Goal: Information Seeking & Learning: Learn about a topic

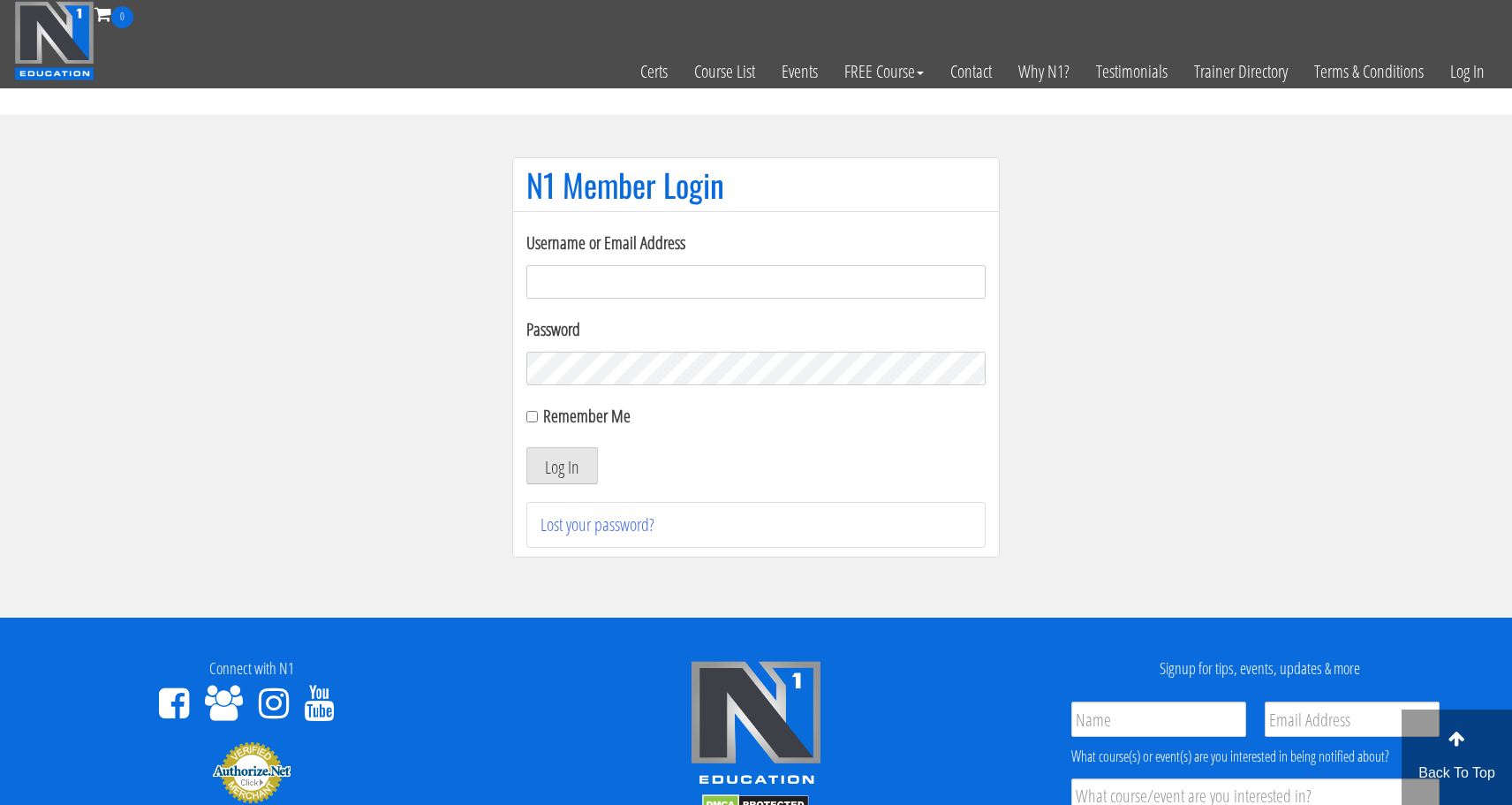
type input "[EMAIL_ADDRESS][DOMAIN_NAME]"
click at [557, 469] on button "Log In" at bounding box center [562, 465] width 71 height 38
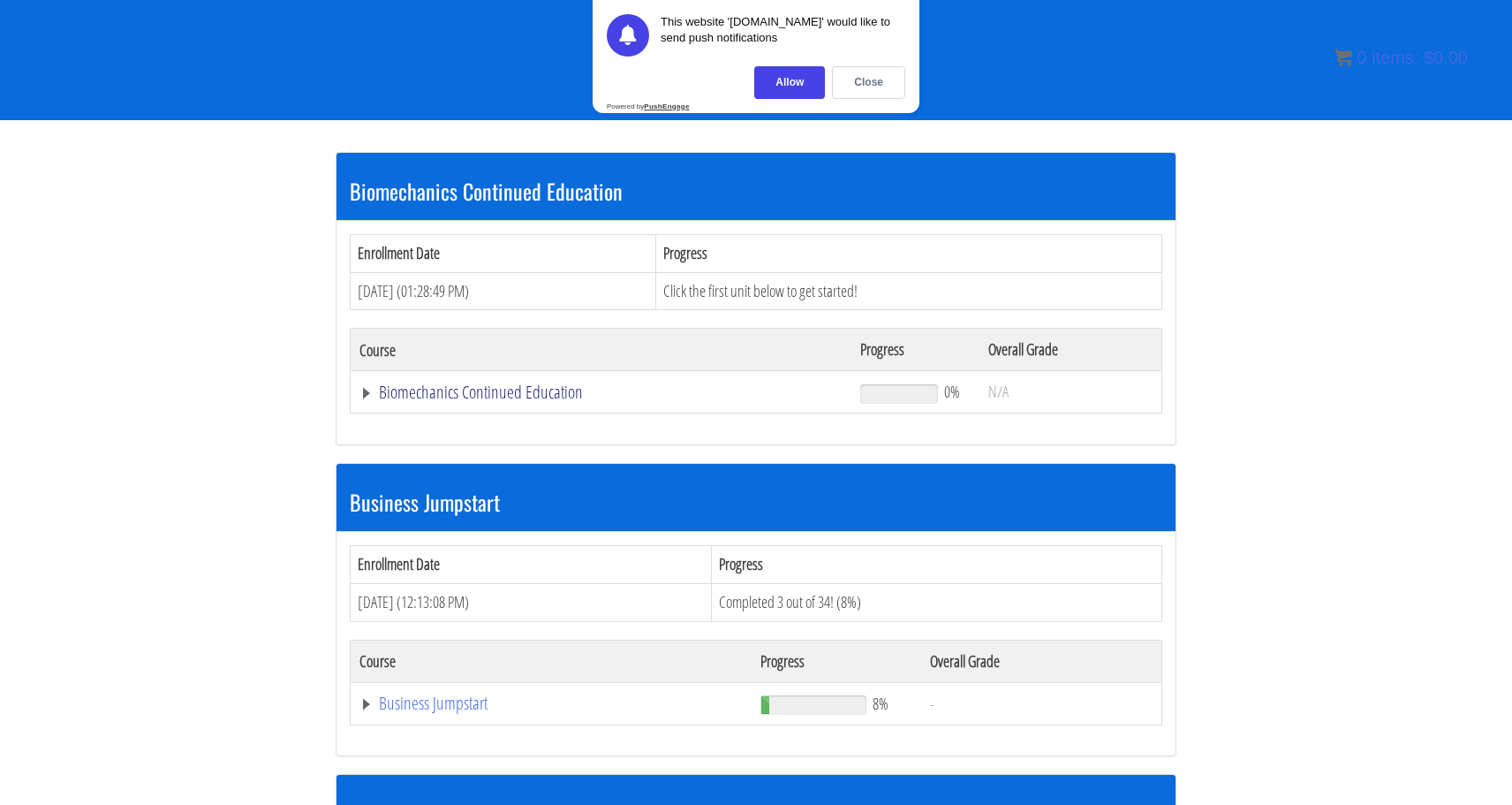
scroll to position [221, 0]
click at [874, 81] on div "Close" at bounding box center [868, 83] width 73 height 33
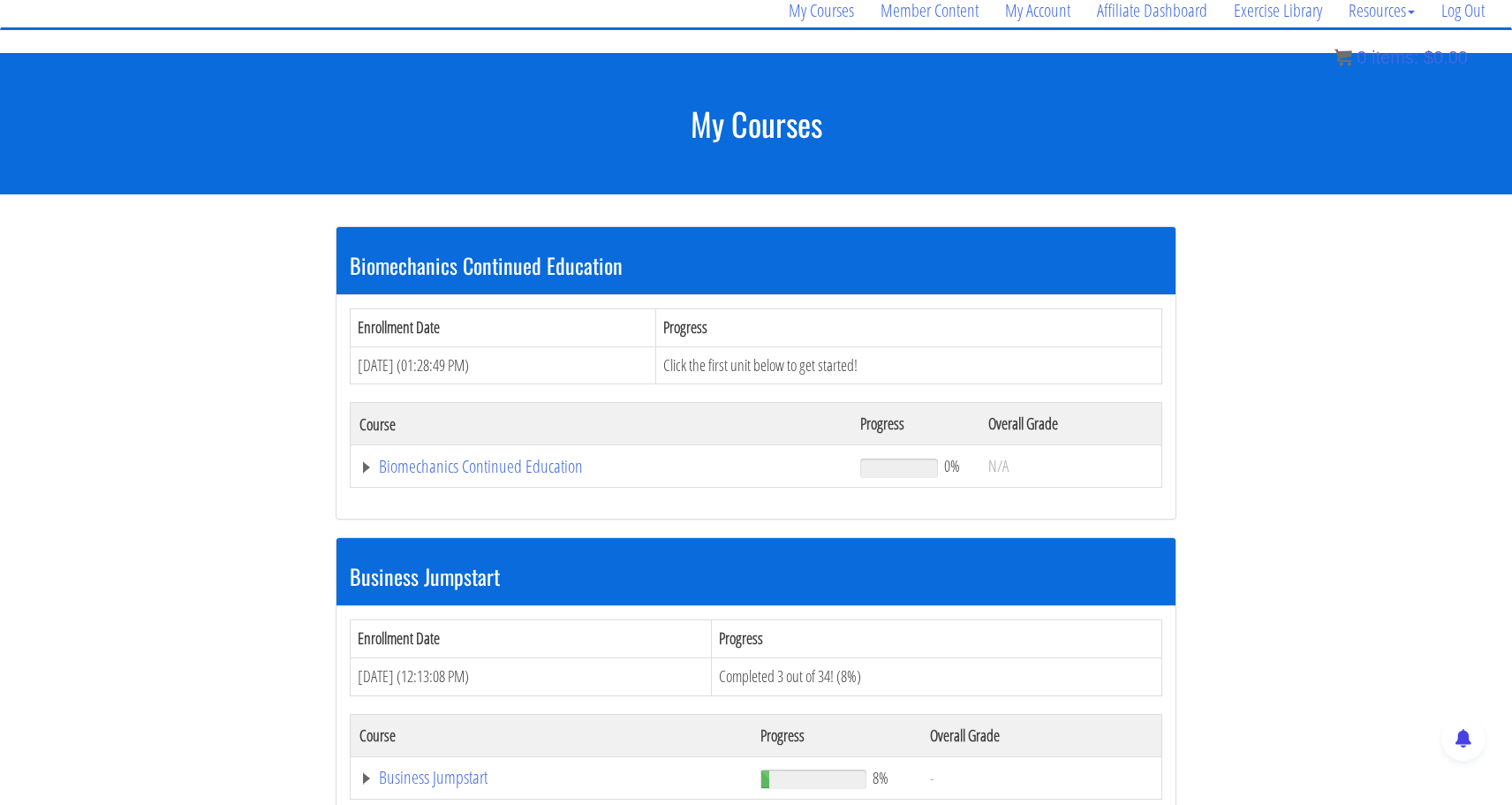
scroll to position [141, 0]
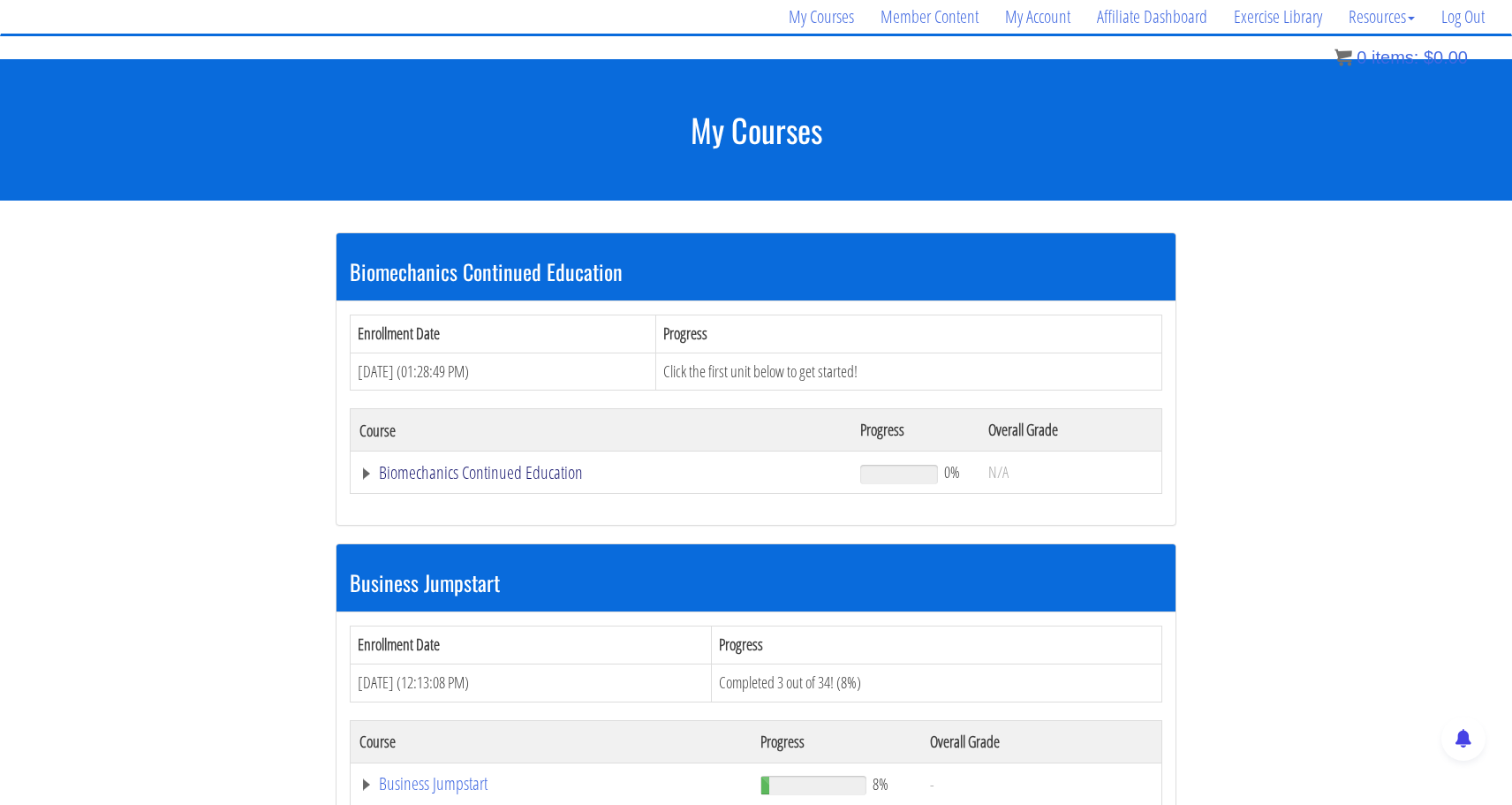
click at [360, 467] on link "Biomechanics Continued Education" at bounding box center [601, 473] width 483 height 17
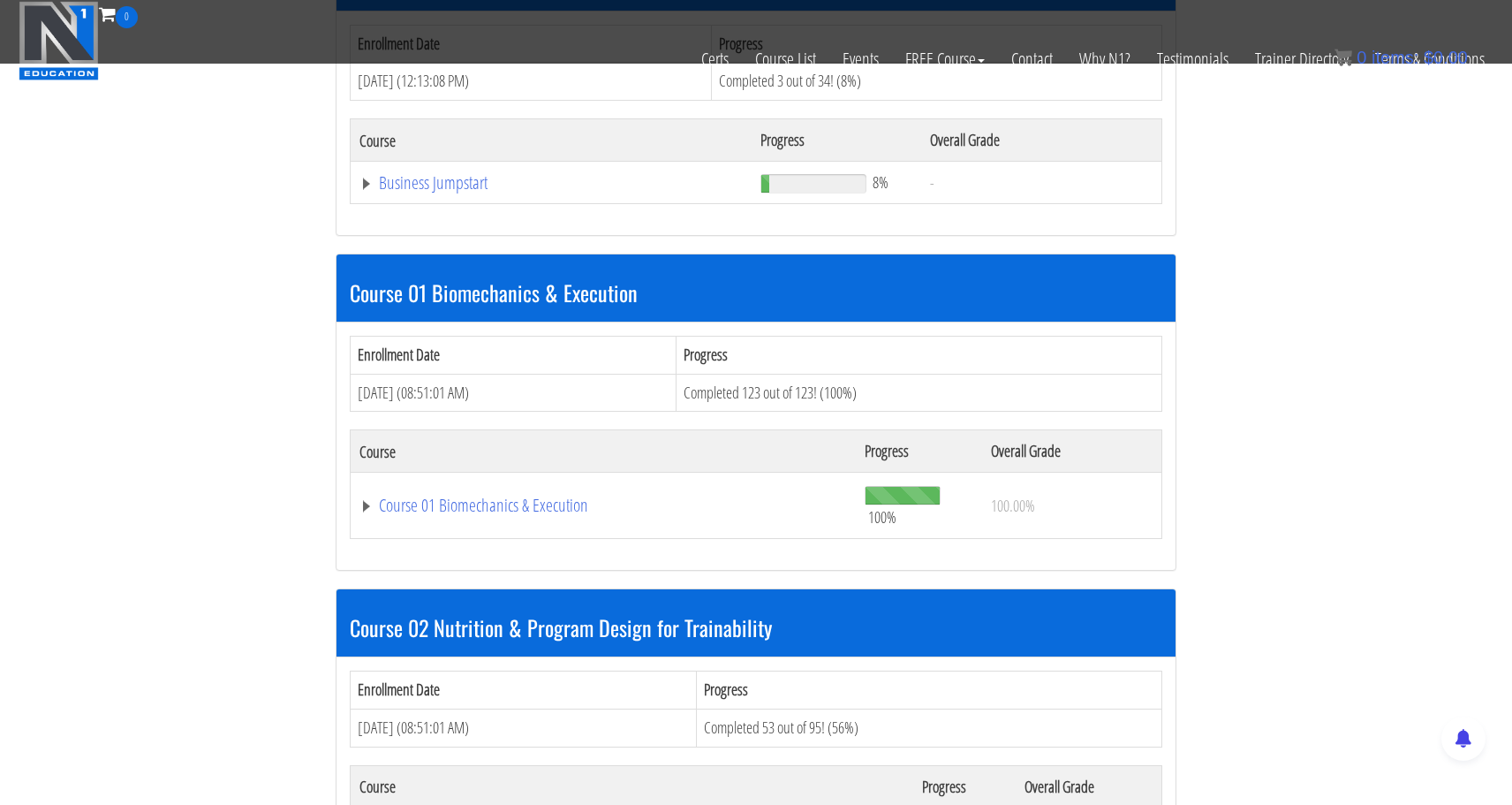
scroll to position [721, 0]
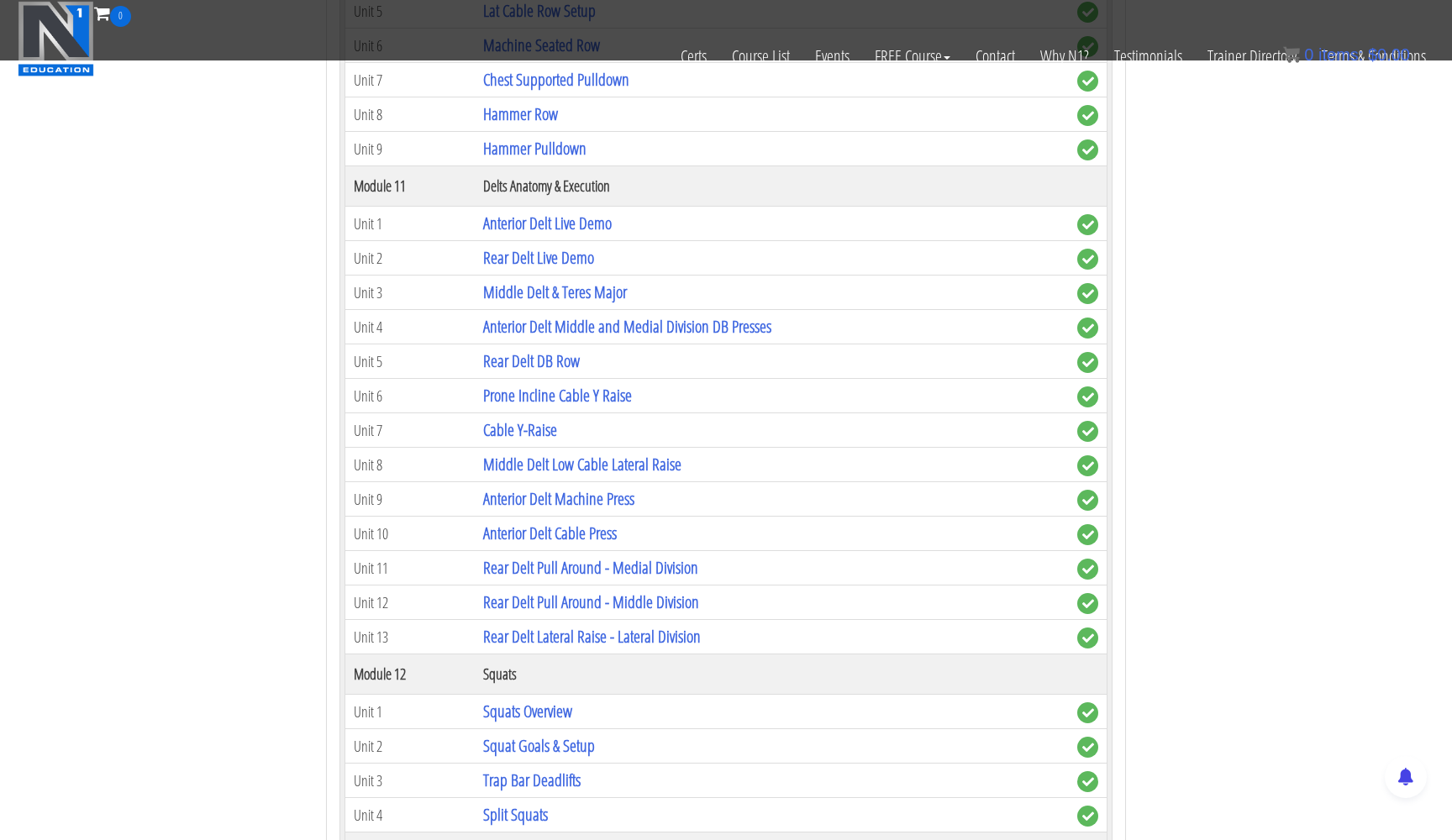
scroll to position [3927, 0]
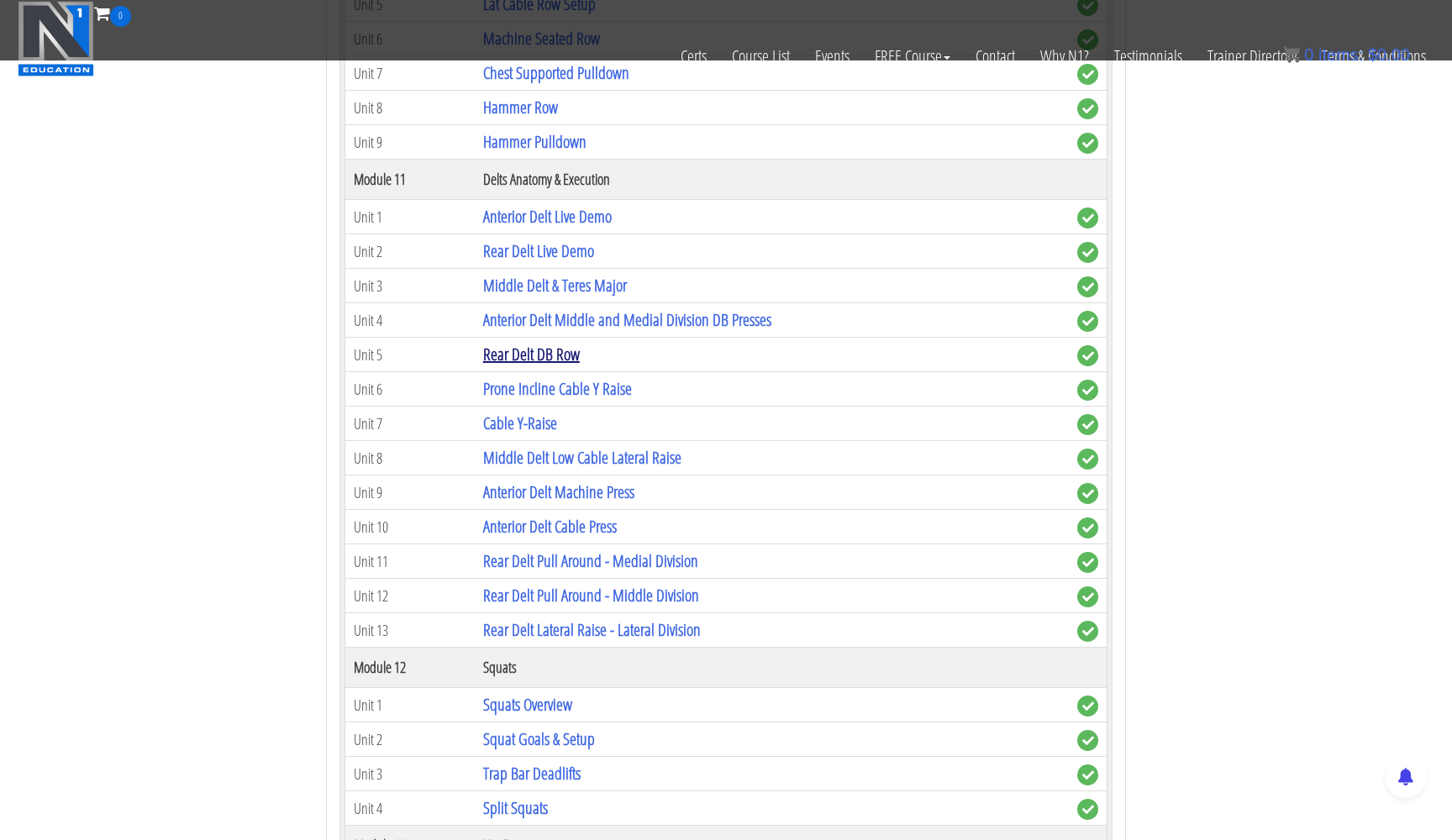
click at [504, 346] on link "Rear Delt DB Row" at bounding box center [532, 354] width 97 height 23
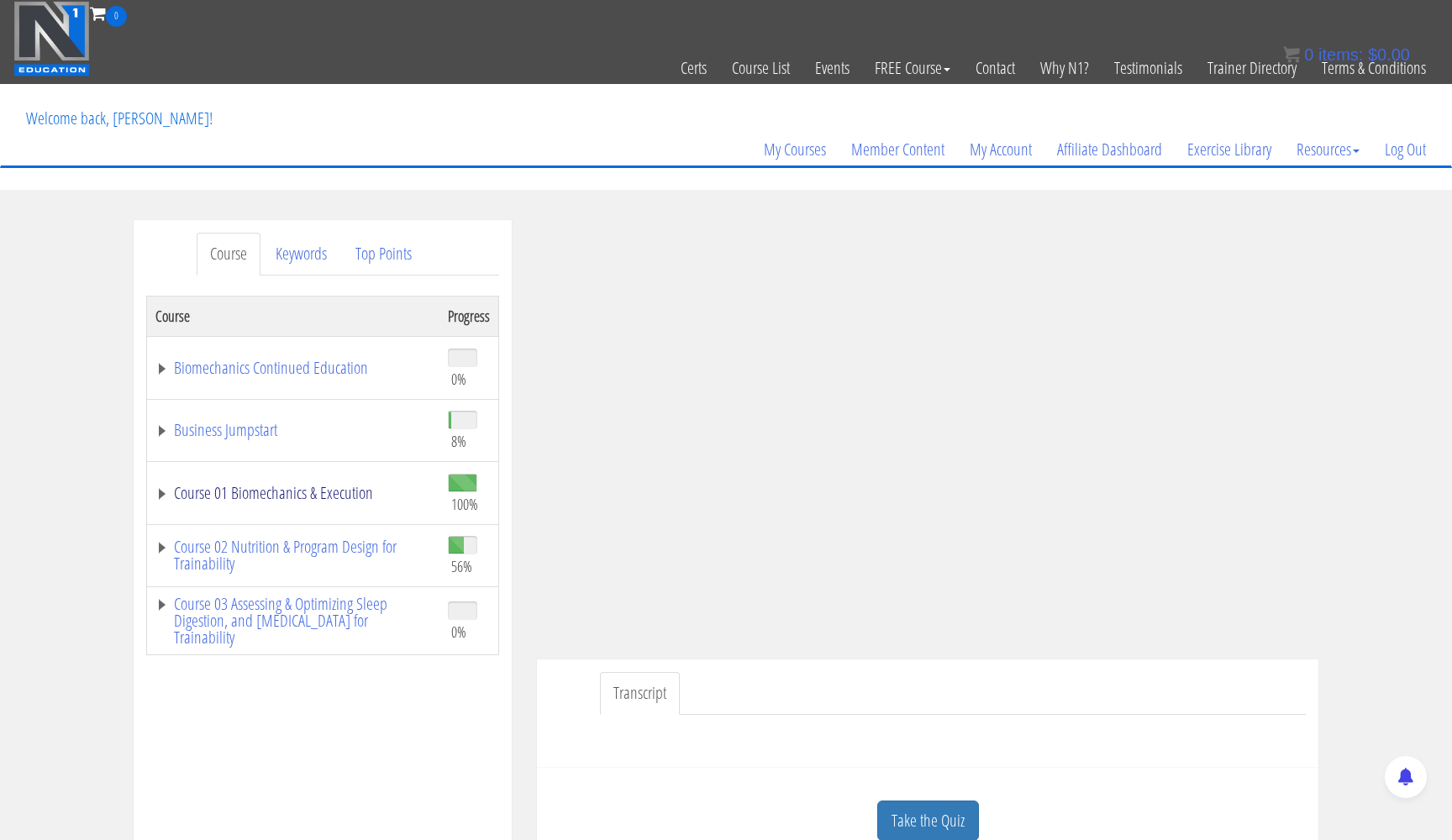
click at [158, 492] on link "Course 01 Biomechanics & Execution" at bounding box center [293, 493] width 276 height 16
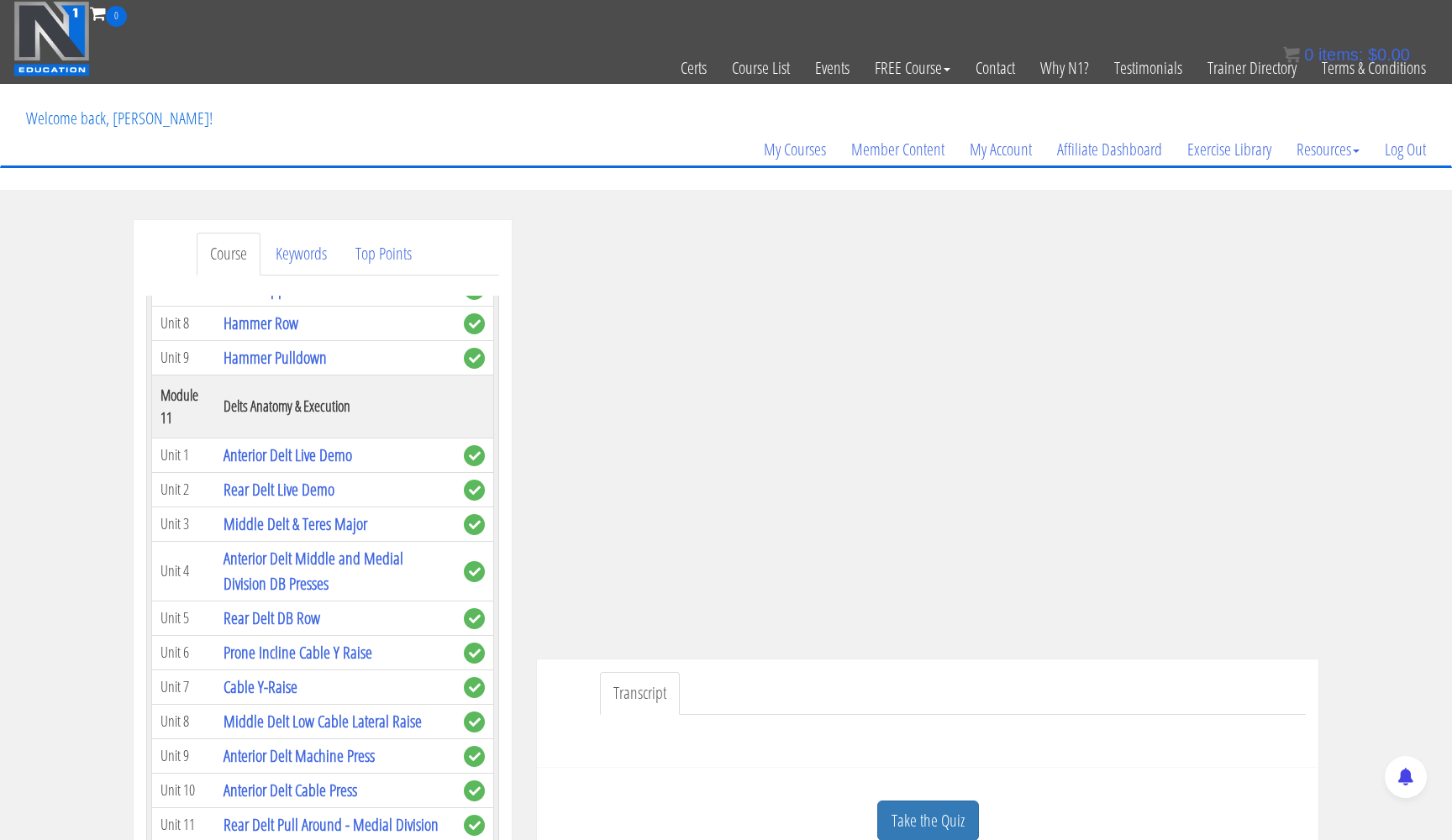
scroll to position [3596, 0]
click at [303, 498] on link "Rear Delt Live Demo" at bounding box center [278, 486] width 111 height 23
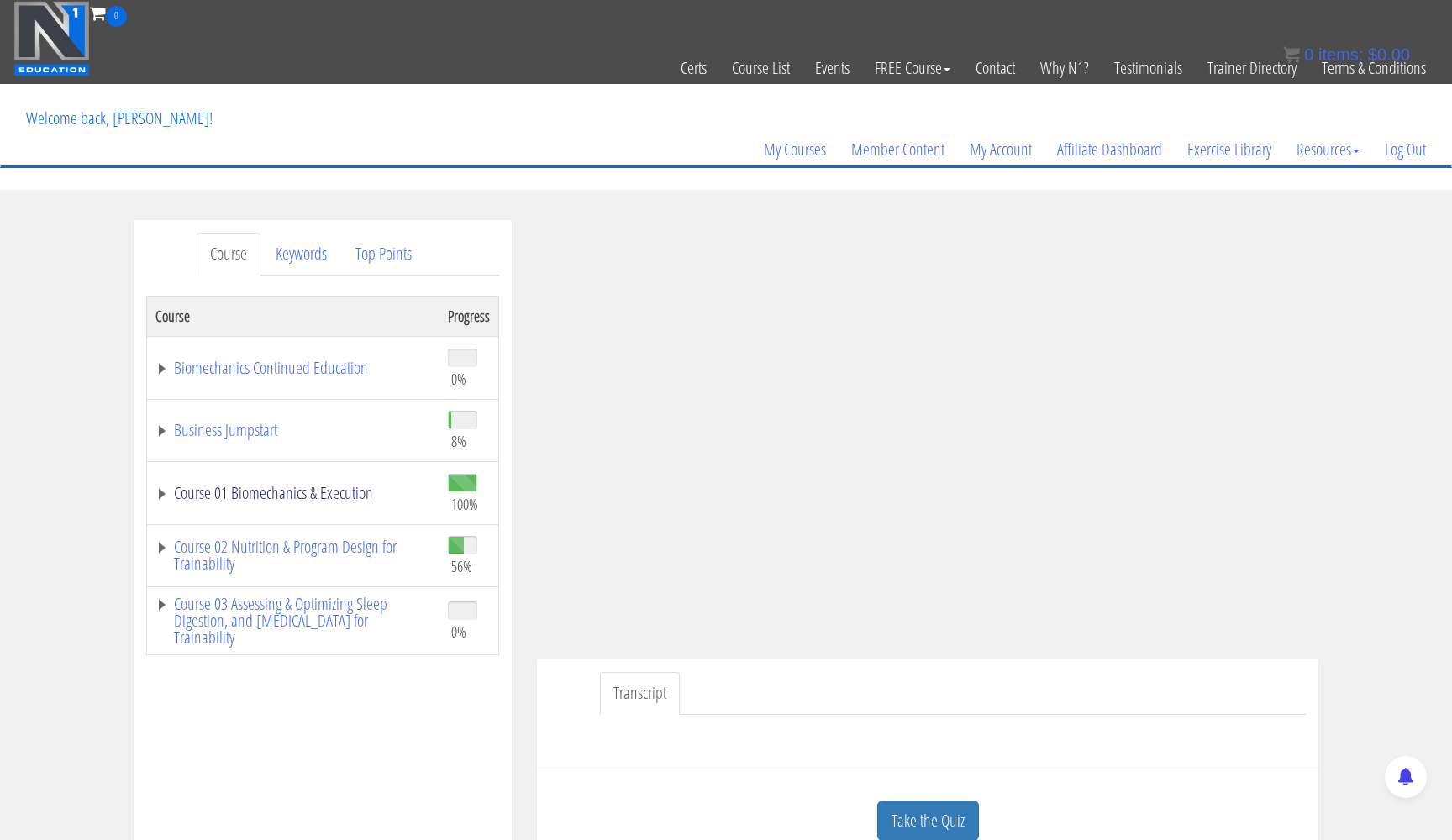
click at [161, 493] on link "Course 01 Biomechanics & Execution" at bounding box center [293, 493] width 276 height 16
